Goal: Navigation & Orientation: Understand site structure

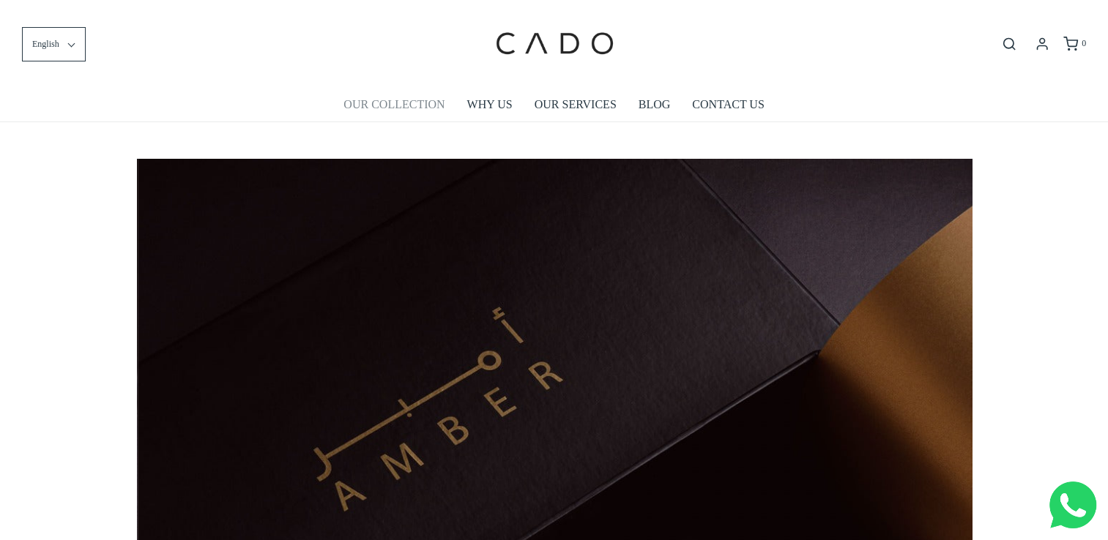
scroll to position [0, 835]
click at [391, 107] on link "OUR COLLECTION" at bounding box center [393, 105] width 101 height 34
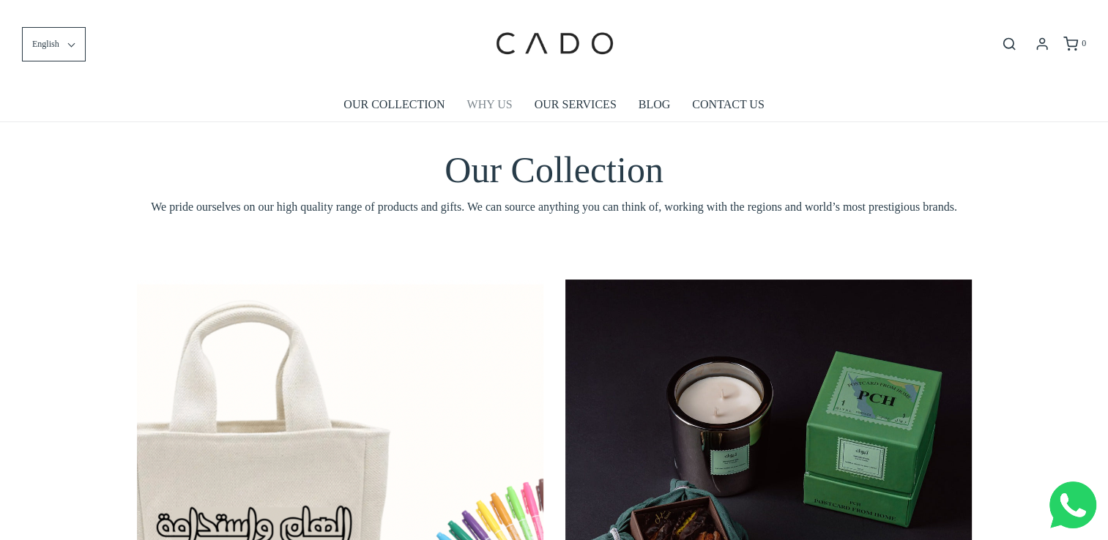
click at [497, 102] on link "WHY US" at bounding box center [489, 105] width 45 height 34
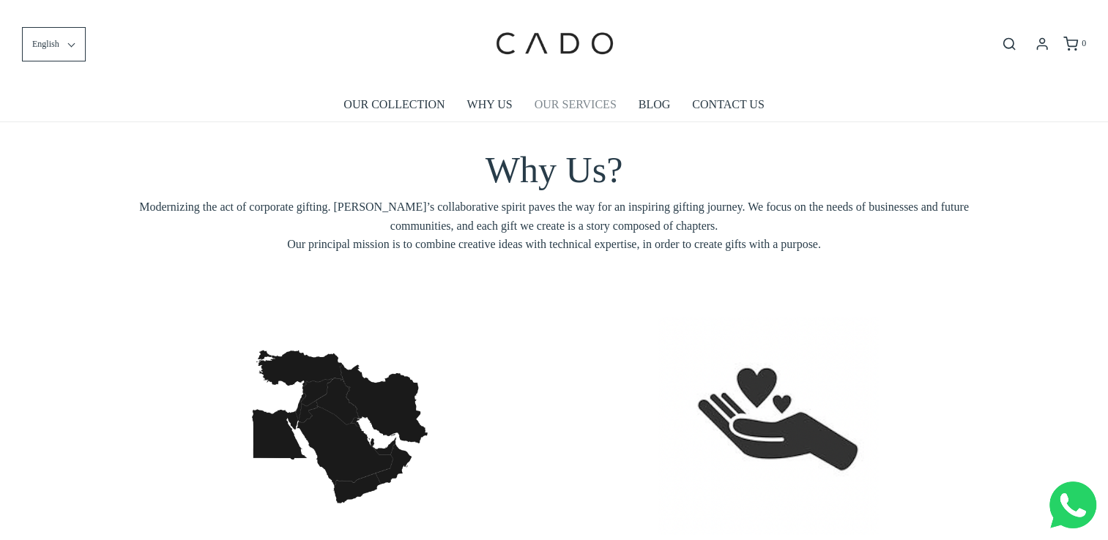
click at [560, 108] on link "OUR SERVICES" at bounding box center [575, 105] width 82 height 34
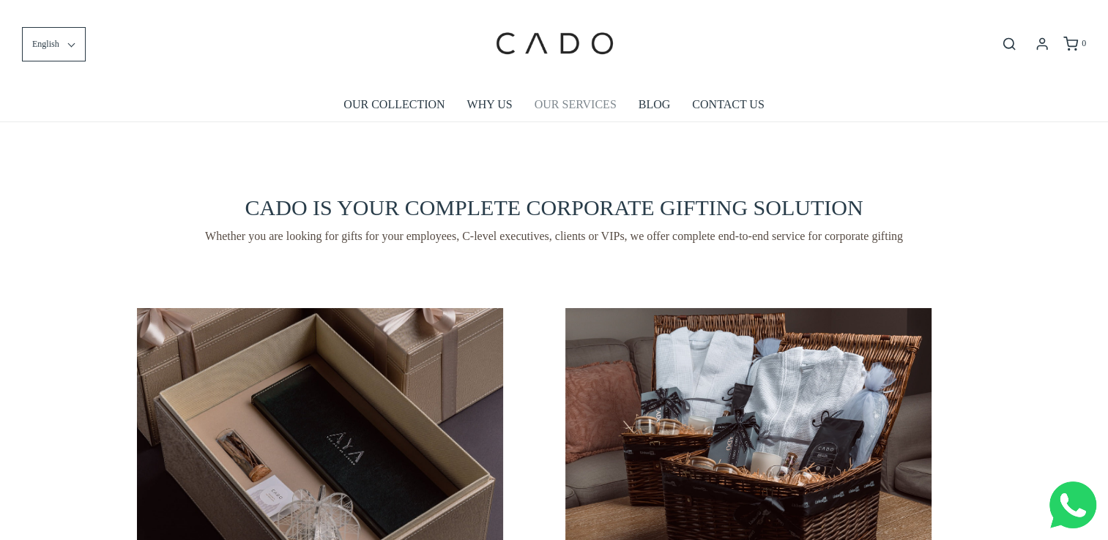
click at [573, 107] on link "OUR SERVICES" at bounding box center [575, 105] width 82 height 34
click at [576, 104] on link "OUR SERVICES" at bounding box center [575, 105] width 82 height 34
click at [712, 109] on link "CONTACT US" at bounding box center [728, 105] width 72 height 34
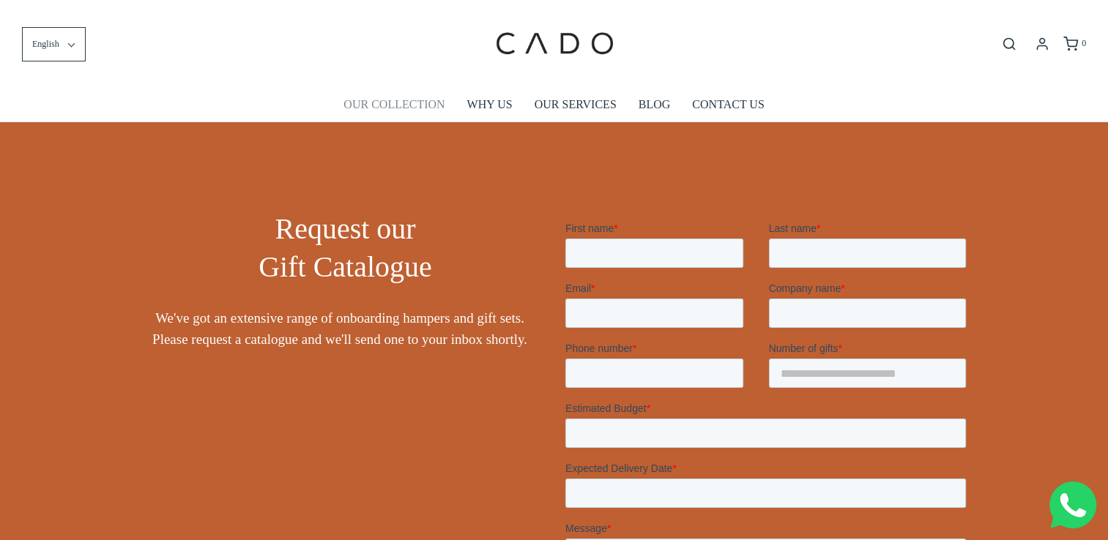
click at [398, 102] on link "OUR COLLECTION" at bounding box center [393, 105] width 101 height 34
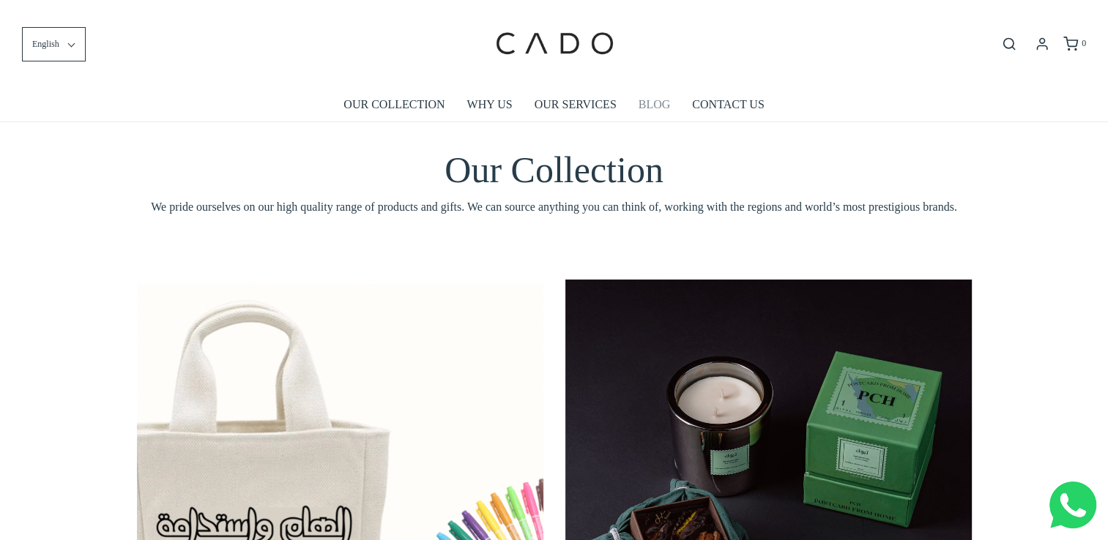
click at [650, 104] on link "BLOG" at bounding box center [654, 105] width 32 height 34
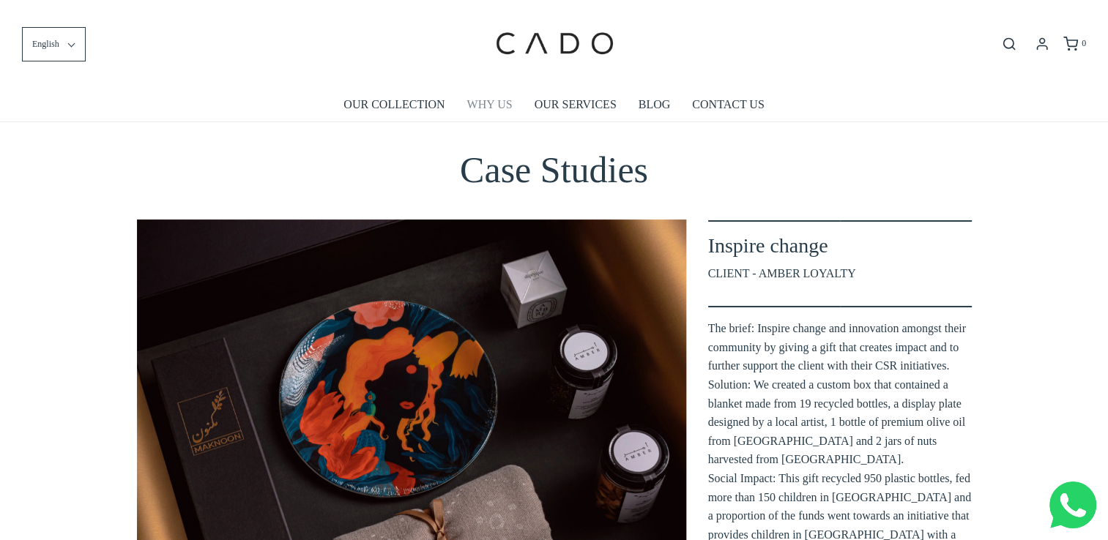
click at [480, 100] on link "WHY US" at bounding box center [489, 105] width 45 height 34
